Goal: Navigation & Orientation: Find specific page/section

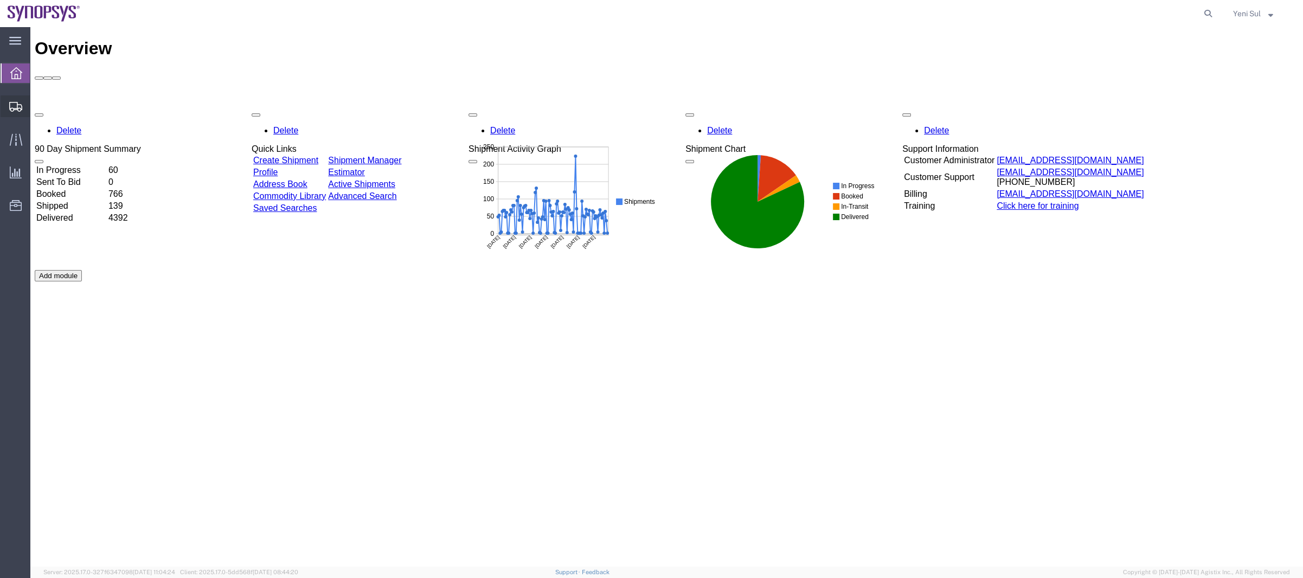
click at [37, 117] on span "Shipments" at bounding box center [34, 106] width 8 height 22
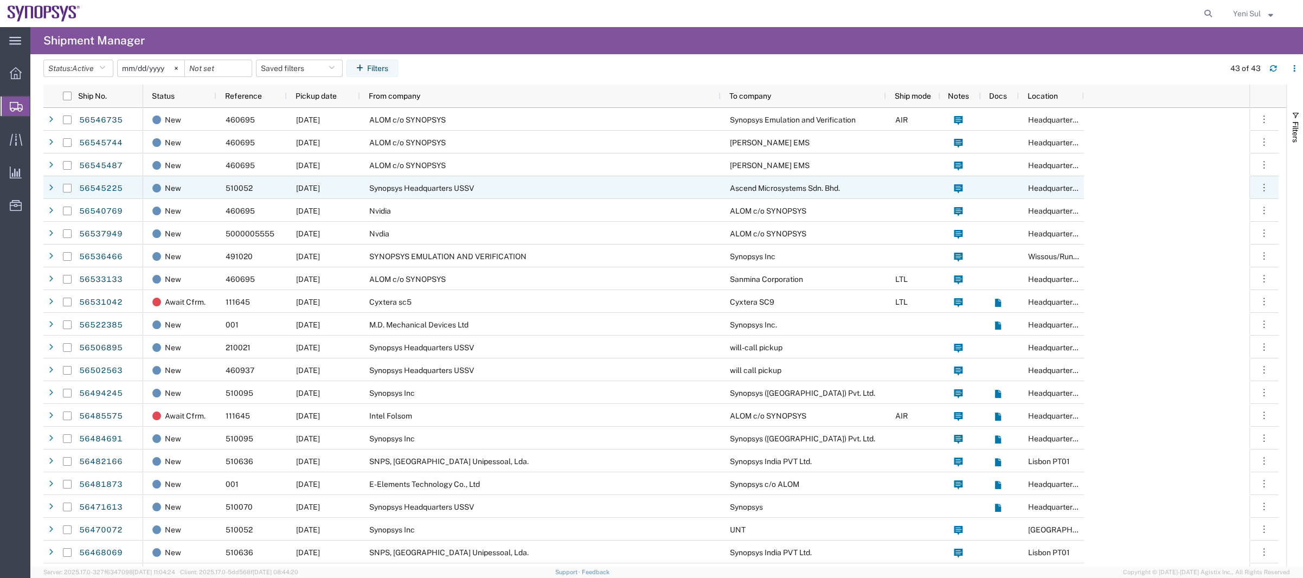
click at [420, 183] on div "Synopsys Headquarters USSV" at bounding box center [540, 187] width 361 height 23
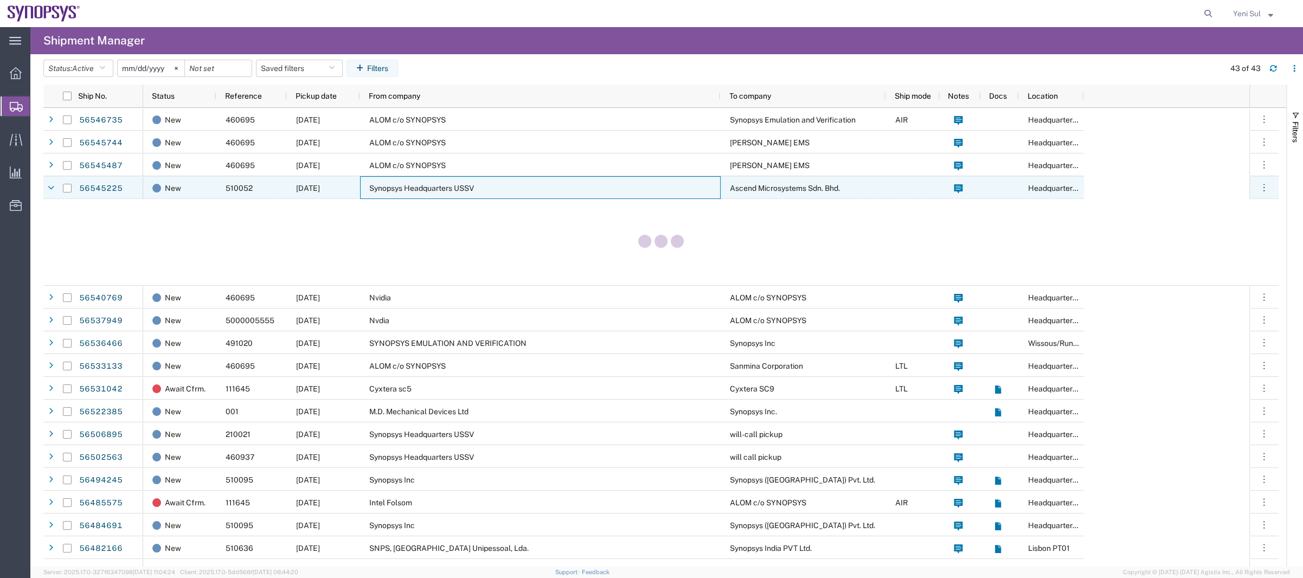
click at [429, 185] on span "Synopsys Headquarters USSV" at bounding box center [421, 188] width 105 height 9
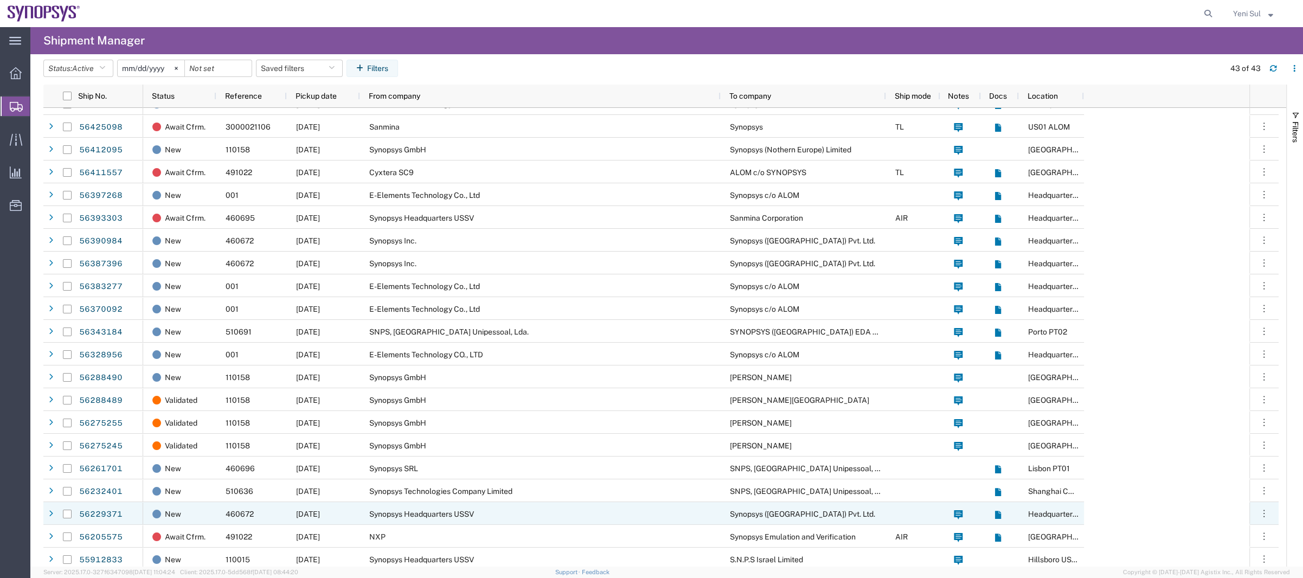
scroll to position [521, 0]
